Goal: Task Accomplishment & Management: Manage account settings

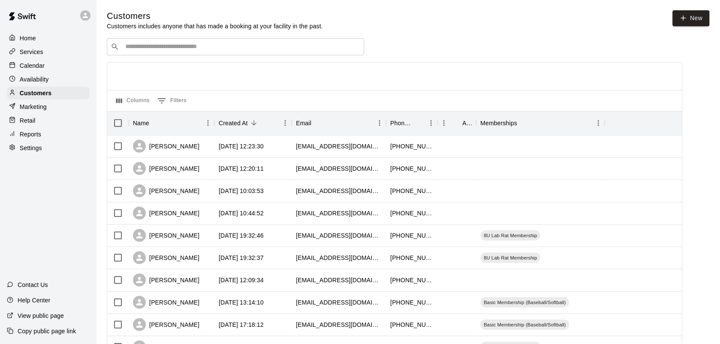
click at [38, 70] on p "Calendar" at bounding box center [32, 65] width 25 height 9
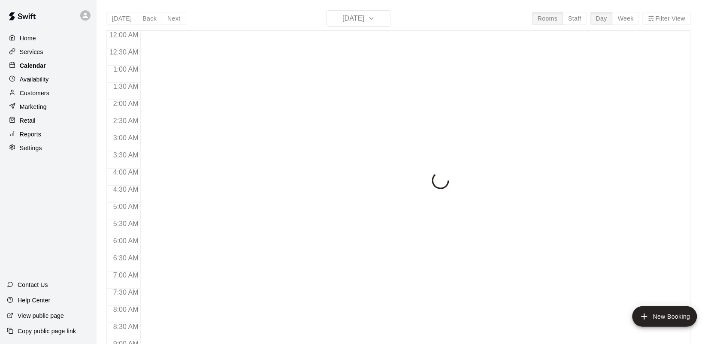
scroll to position [501, 0]
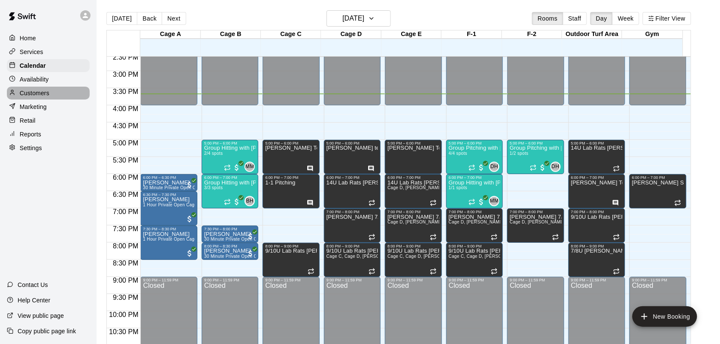
click at [41, 93] on p "Customers" at bounding box center [35, 93] width 30 height 9
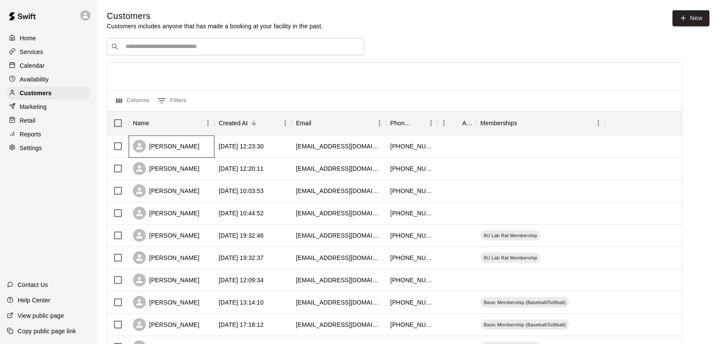
click at [162, 150] on div "[PERSON_NAME]" at bounding box center [166, 146] width 67 height 13
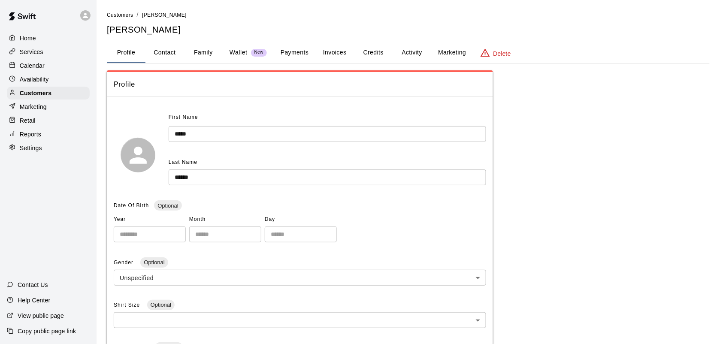
click at [209, 52] on button "Family" at bounding box center [203, 52] width 39 height 21
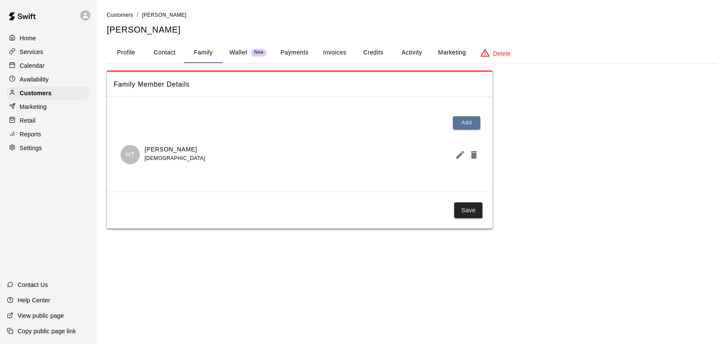
click at [301, 51] on button "Payments" at bounding box center [295, 52] width 42 height 21
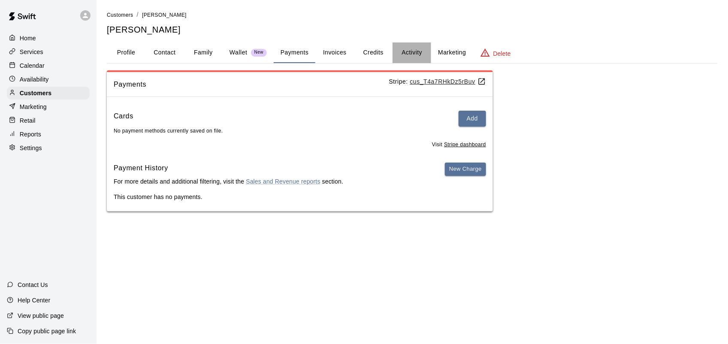
click at [404, 48] on button "Activity" at bounding box center [412, 52] width 39 height 21
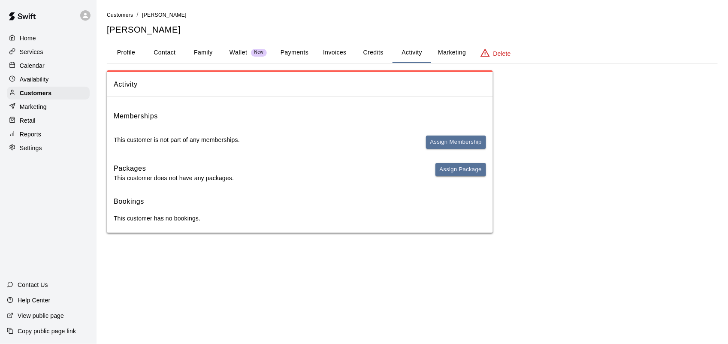
click at [167, 52] on button "Contact" at bounding box center [164, 52] width 39 height 21
select select "**"
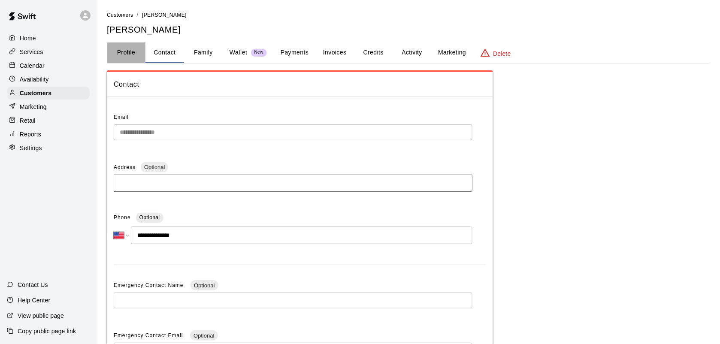
click at [132, 56] on button "Profile" at bounding box center [126, 52] width 39 height 21
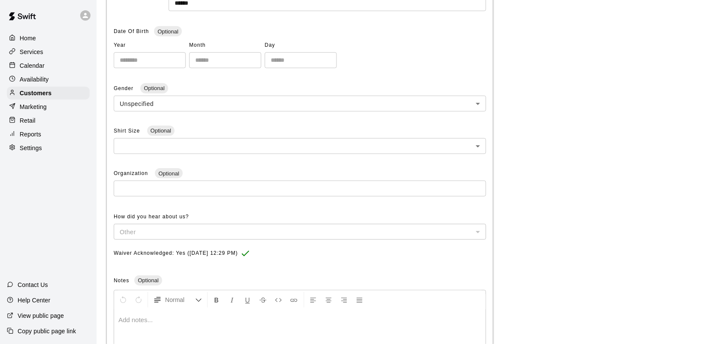
scroll to position [263, 0]
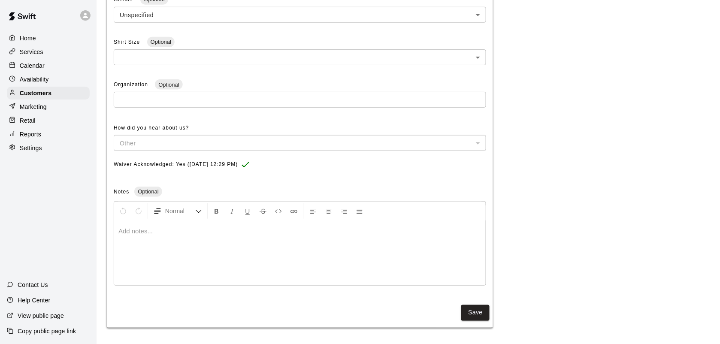
click at [32, 60] on div "Calendar" at bounding box center [48, 65] width 83 height 13
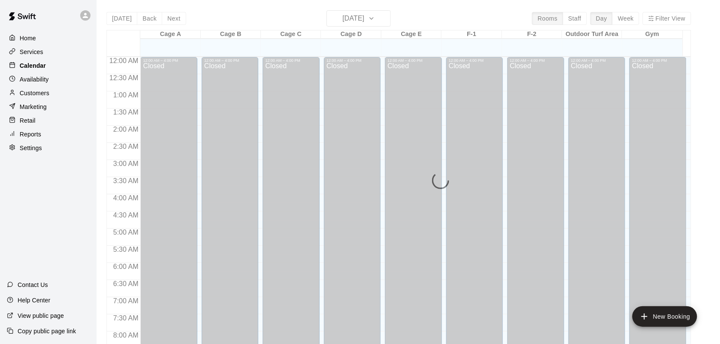
scroll to position [501, 0]
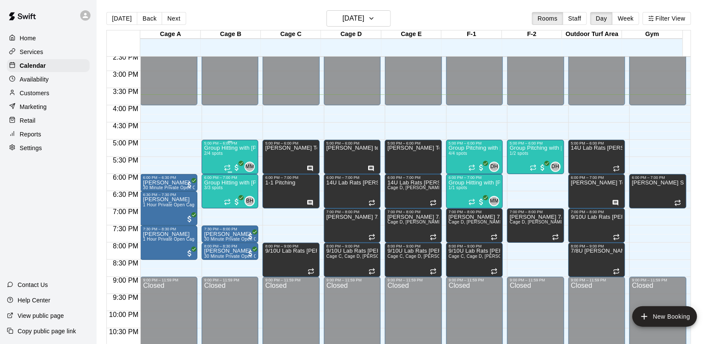
click at [215, 165] on div "Group Hitting with [PERSON_NAME] ([DEMOGRAPHIC_DATA]) 2/4 spots" at bounding box center [229, 317] width 51 height 344
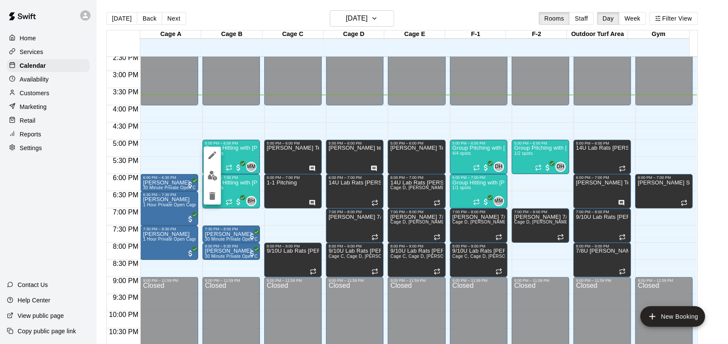
click at [212, 178] on img "edit" at bounding box center [213, 176] width 10 height 10
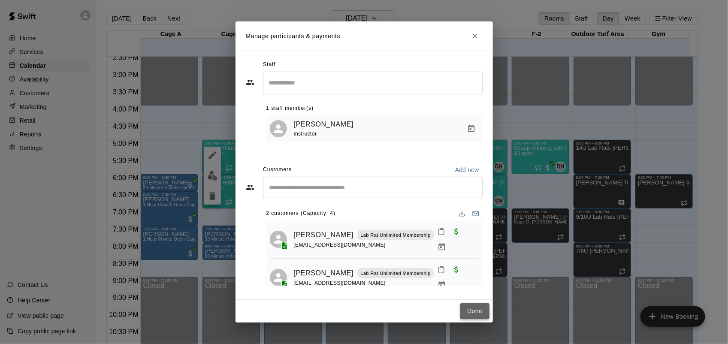
click at [476, 312] on button "Done" at bounding box center [474, 311] width 29 height 16
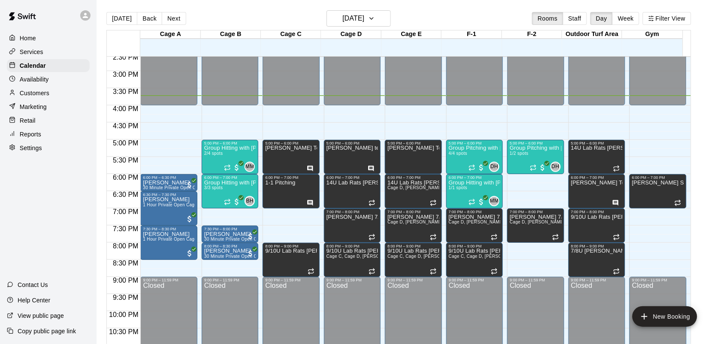
click at [35, 53] on p "Services" at bounding box center [32, 52] width 24 height 9
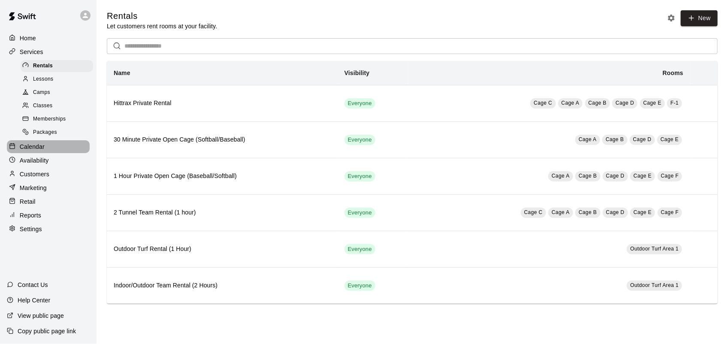
click at [40, 151] on p "Calendar" at bounding box center [32, 146] width 25 height 9
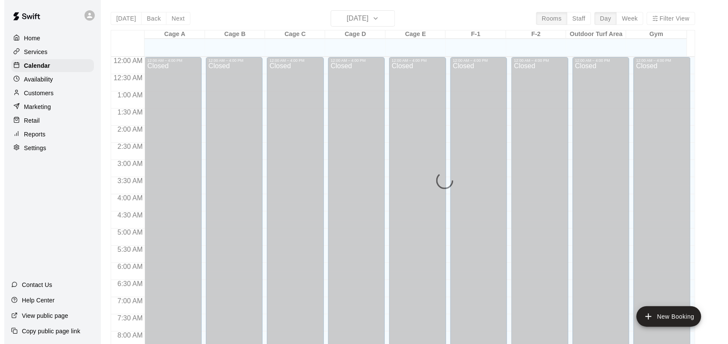
scroll to position [501, 0]
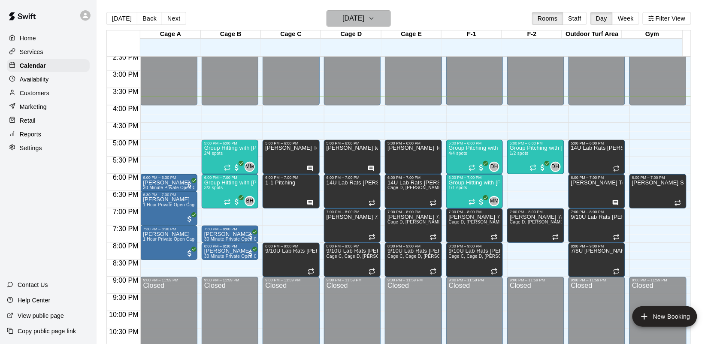
click at [358, 21] on h6 "[DATE]" at bounding box center [353, 18] width 22 height 12
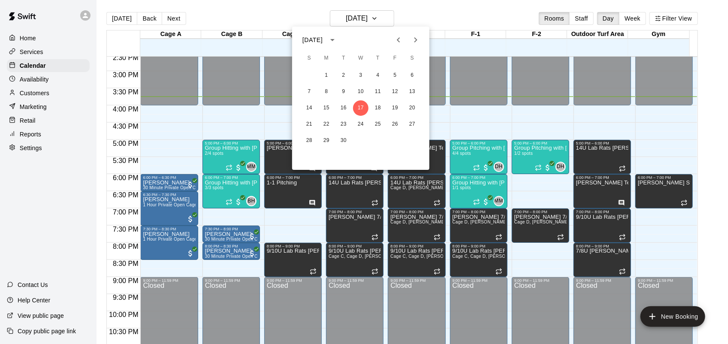
click at [421, 36] on button "Next month" at bounding box center [415, 39] width 17 height 17
click at [326, 91] on button "6" at bounding box center [326, 91] width 15 height 15
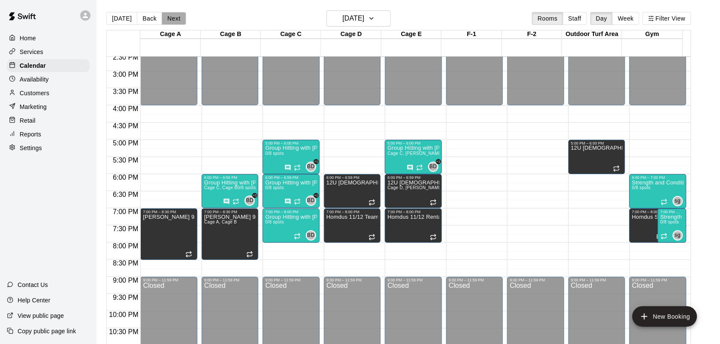
click at [172, 21] on button "Next" at bounding box center [174, 18] width 24 height 13
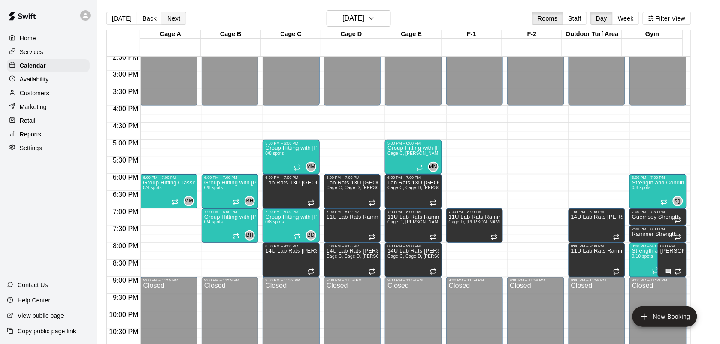
click at [172, 22] on button "Next" at bounding box center [174, 18] width 24 height 13
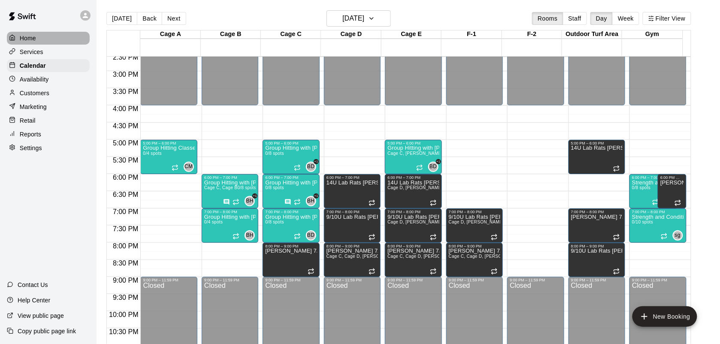
click at [33, 42] on p "Home" at bounding box center [28, 38] width 16 height 9
